Goal: Task Accomplishment & Management: Manage account settings

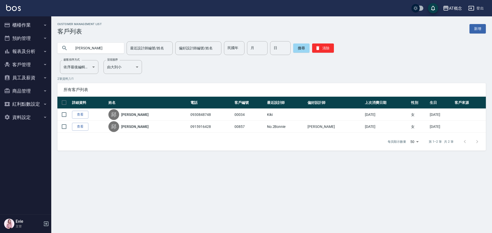
drag, startPoint x: 91, startPoint y: 44, endPoint x: 0, endPoint y: 54, distance: 91.4
click at [0, 54] on div "AT概念 登出 櫃檯作業 打帳單 帳單列表 現金收支登錄 高階收支登錄 材料自購登錄 每日結帳 排班表 現場電腦打卡 預約管理 預約管理 單日預約紀錄 單週預…" at bounding box center [246, 116] width 492 height 233
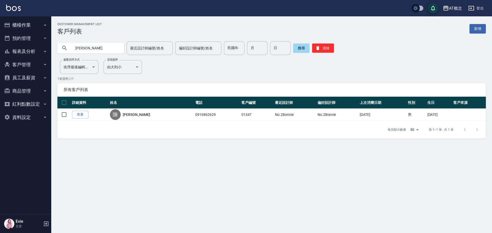
type input "陳"
type input "91"
type input "1"
type input "15"
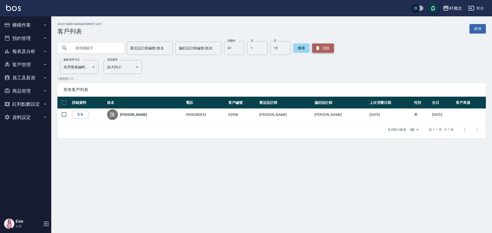
click at [327, 49] on button "清除" at bounding box center [323, 48] width 22 height 9
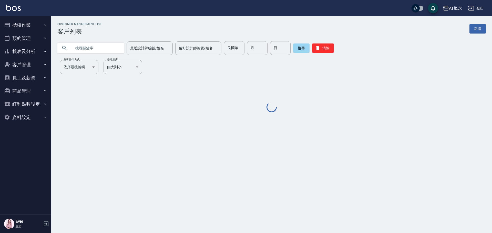
click at [104, 47] on input "text" at bounding box center [96, 48] width 48 height 14
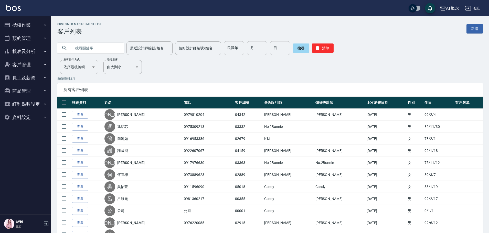
type input "謃"
type input "[PERSON_NAME]"
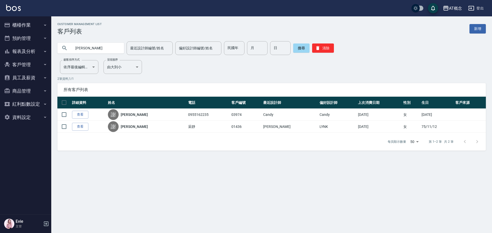
click at [23, 28] on button "櫃檯作業" at bounding box center [25, 24] width 47 height 13
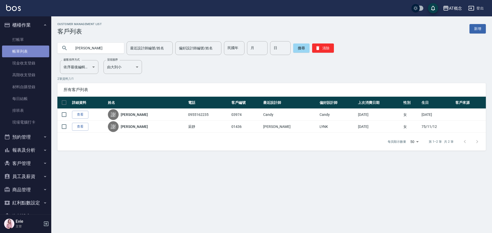
click at [25, 51] on link "帳單列表" at bounding box center [25, 52] width 47 height 12
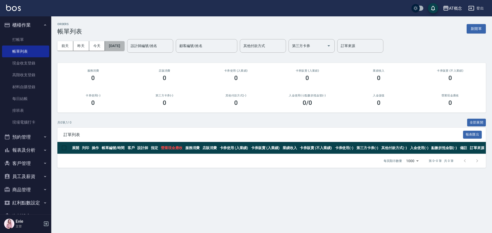
click at [122, 45] on button "[DATE]" at bounding box center [114, 45] width 19 height 9
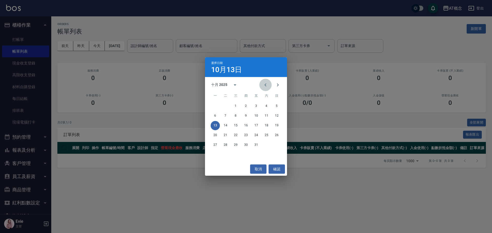
click at [266, 86] on icon "Previous month" at bounding box center [265, 85] width 6 height 6
click at [267, 126] on button "14" at bounding box center [266, 125] width 9 height 9
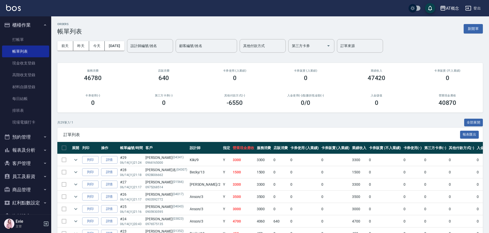
click at [157, 45] on input "設計師編號/姓名" at bounding box center [149, 45] width 41 height 9
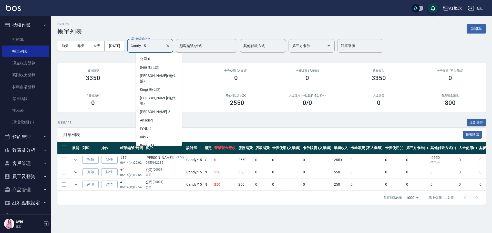
drag, startPoint x: 159, startPoint y: 46, endPoint x: 0, endPoint y: 50, distance: 159.1
click at [0, 50] on div "AT概念 登出 櫃檯作業 打帳單 帳單列表 現金收支登錄 高階收支登錄 材料自購登錄 每日結帳 排班表 現場電腦打卡 預約管理 預約管理 單日預約紀錄 單週預…" at bounding box center [246, 116] width 492 height 233
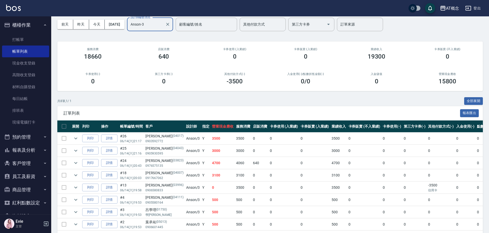
scroll to position [43, 0]
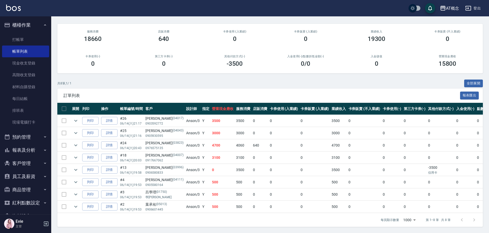
type input "Anson-3"
click at [27, 161] on button "客戶管理" at bounding box center [25, 163] width 47 height 13
drag, startPoint x: 26, startPoint y: 176, endPoint x: 29, endPoint y: 164, distance: 11.5
click at [27, 176] on link "客戶列表" at bounding box center [25, 178] width 47 height 12
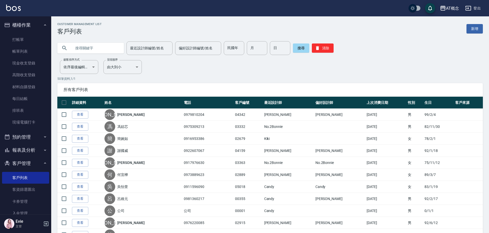
click at [96, 47] on input "text" at bounding box center [96, 48] width 48 height 14
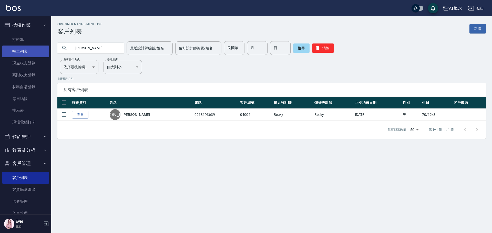
drag, startPoint x: 101, startPoint y: 51, endPoint x: 43, endPoint y: 53, distance: 58.7
click at [43, 52] on div "AT概念 登出 櫃檯作業 打帳單 帳單列表 現金收支登錄 高階收支登錄 材料自購登錄 每日結帳 排班表 現場電腦打卡 預約管理 預約管理 單日預約紀錄 單週預…" at bounding box center [246, 116] width 492 height 233
type input "04246"
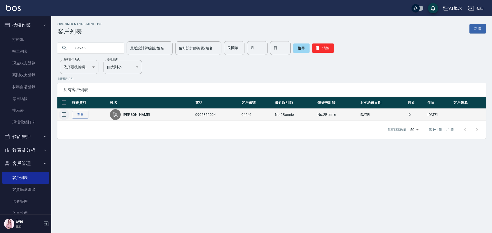
click at [63, 114] on input "checkbox" at bounding box center [64, 114] width 11 height 11
checkbox input "true"
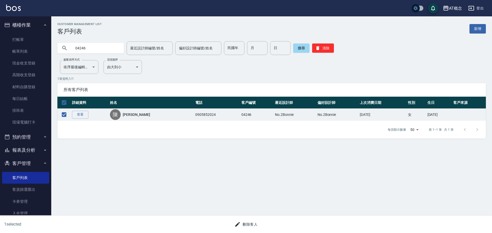
click at [249, 225] on button "刪除客人" at bounding box center [245, 224] width 27 height 9
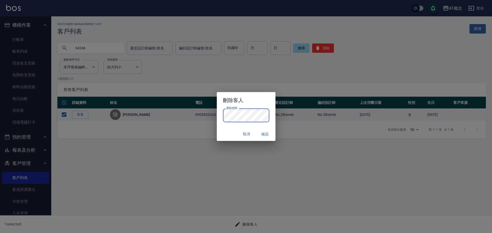
click at [229, 131] on div "取消 確認" at bounding box center [246, 135] width 59 height 14
click at [263, 133] on button "確認" at bounding box center [265, 134] width 16 height 9
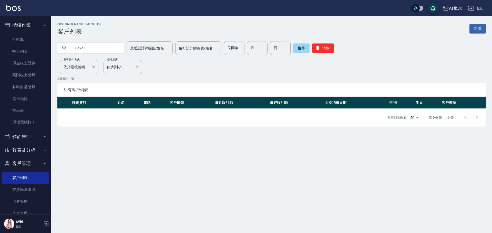
drag, startPoint x: 478, startPoint y: 28, endPoint x: 474, endPoint y: 27, distance: 3.6
click at [478, 28] on link "新增" at bounding box center [477, 28] width 16 height 9
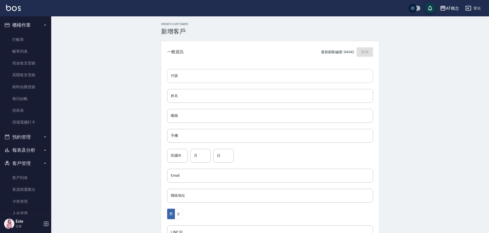
drag, startPoint x: 182, startPoint y: 67, endPoint x: 182, endPoint y: 71, distance: 3.6
click at [182, 71] on div "代號 代號 姓名 姓名 暱稱 暱稱 手機 手機 民國年 民國年 月 月 日 日 Email Email 聯絡地址 聯絡地址 男 女 LINE ID LINE …" at bounding box center [270, 187] width 218 height 249
click at [191, 76] on input "代號" at bounding box center [270, 76] width 206 height 14
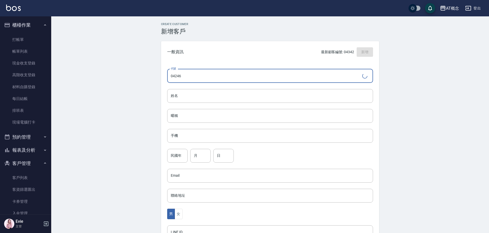
type input "04246"
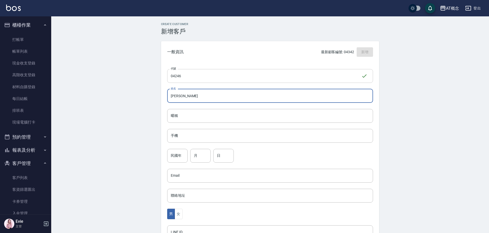
type input "[PERSON_NAME]"
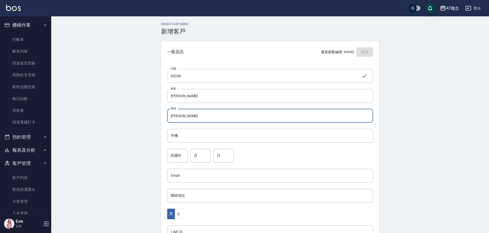
type input "[PERSON_NAME]"
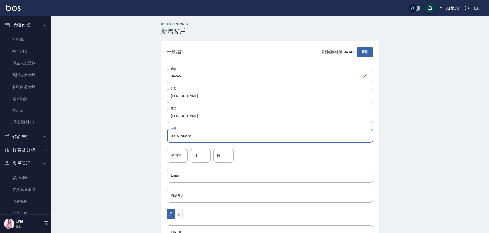
type input "0976190525"
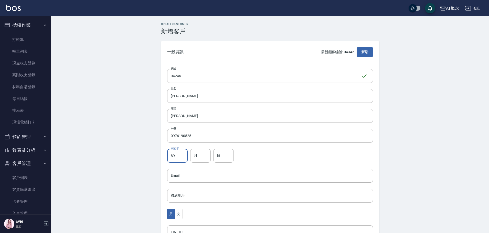
type input "89"
type input "3"
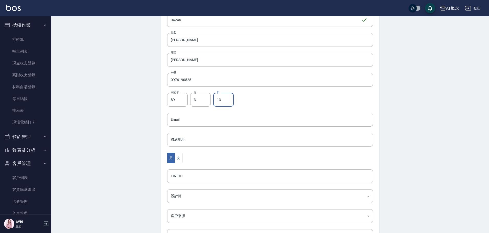
scroll to position [77, 0]
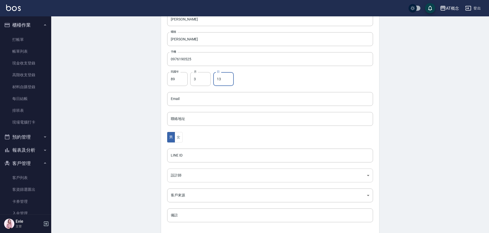
type input "13"
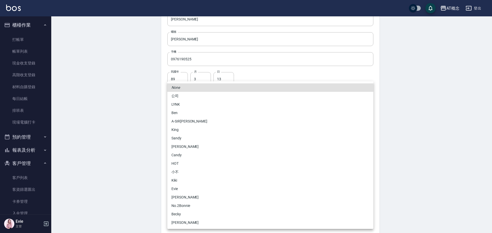
click at [187, 174] on body "AT概念 登出 櫃檯作業 打帳單 帳單列表 現金收支登錄 高階收支登錄 材料自購登錄 每日結帳 排班表 現場電腦打卡 預約管理 預約管理 單日預約紀錄 單週預…" at bounding box center [246, 89] width 492 height 333
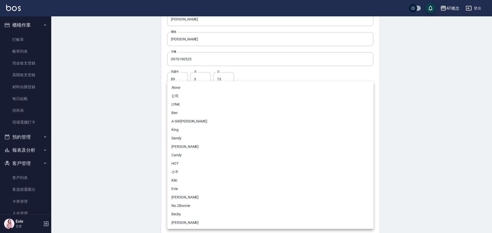
click at [155, 164] on div at bounding box center [246, 116] width 492 height 233
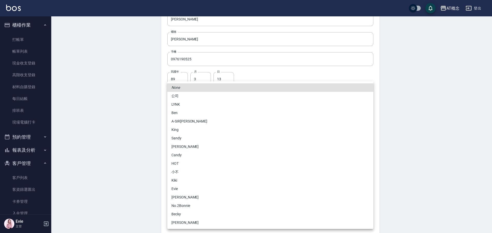
click at [190, 173] on body "AT概念 登出 櫃檯作業 打帳單 帳單列表 現金收支登錄 高階收支登錄 材料自購登錄 每日結帳 排班表 現場電腦打卡 預約管理 預約管理 單日預約紀錄 單週預…" at bounding box center [246, 89] width 492 height 333
click at [181, 153] on li "Candy" at bounding box center [270, 155] width 206 height 8
type input "95c88325-489e-4505-91c2-94462fb1bea6"
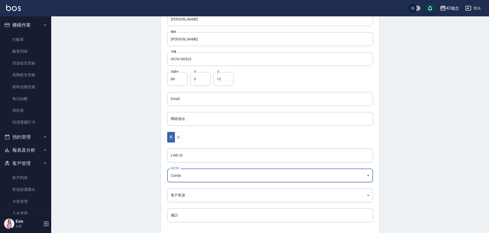
scroll to position [100, 0]
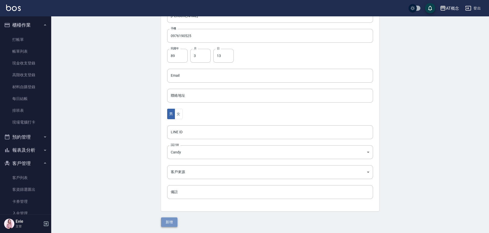
click at [169, 224] on button "新增" at bounding box center [169, 222] width 16 height 9
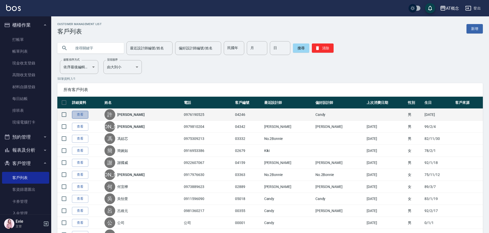
click at [84, 113] on link "查看" at bounding box center [80, 115] width 16 height 8
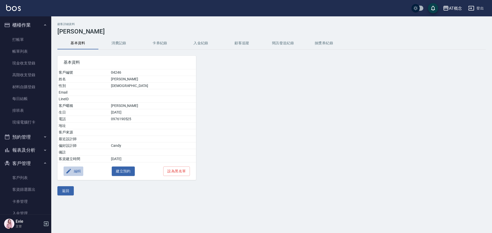
click at [71, 171] on icon "button" at bounding box center [69, 171] width 6 height 6
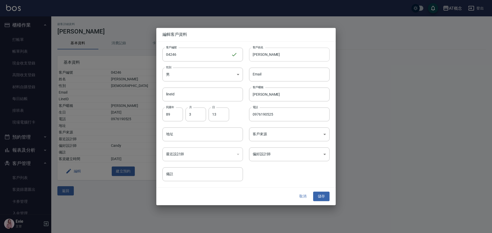
click at [259, 54] on input "[PERSON_NAME]" at bounding box center [289, 55] width 80 height 14
type input "[PERSON_NAME]"
click at [256, 95] on input "[PERSON_NAME]" at bounding box center [289, 95] width 80 height 14
type input "[PERSON_NAME]"
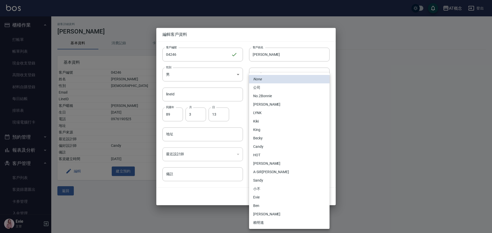
click at [262, 155] on body "AT概念 登出 櫃檯作業 打帳單 帳單列表 現金收支登錄 高階收支登錄 材料自購登錄 每日結帳 排班表 現場電腦打卡 預約管理 預約管理 單日預約紀錄 單週預…" at bounding box center [246, 116] width 492 height 233
click at [259, 147] on li "Candy" at bounding box center [289, 147] width 80 height 8
type input "95c88325-489e-4505-91c2-94462fb1bea6"
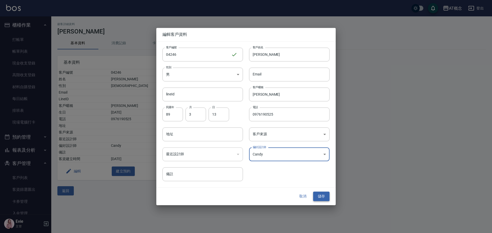
click at [321, 195] on button "儲存" at bounding box center [321, 196] width 16 height 9
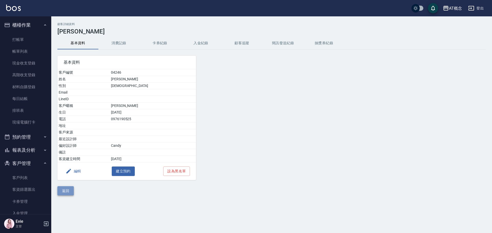
click at [68, 188] on button "返回" at bounding box center [65, 190] width 16 height 9
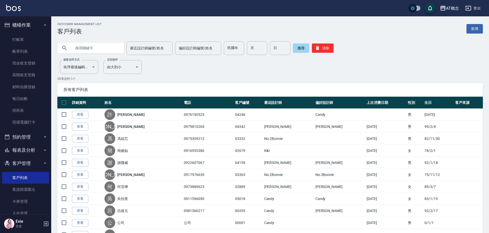
click at [88, 46] on input "text" at bounding box center [96, 48] width 48 height 14
type input "[PERSON_NAME]"
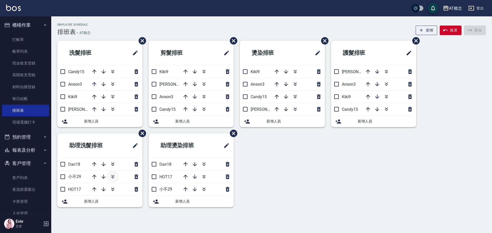
click at [113, 177] on icon "button" at bounding box center [113, 177] width 6 height 6
click at [112, 71] on icon "button" at bounding box center [112, 71] width 3 height 2
